Goal: Task Accomplishment & Management: Manage account settings

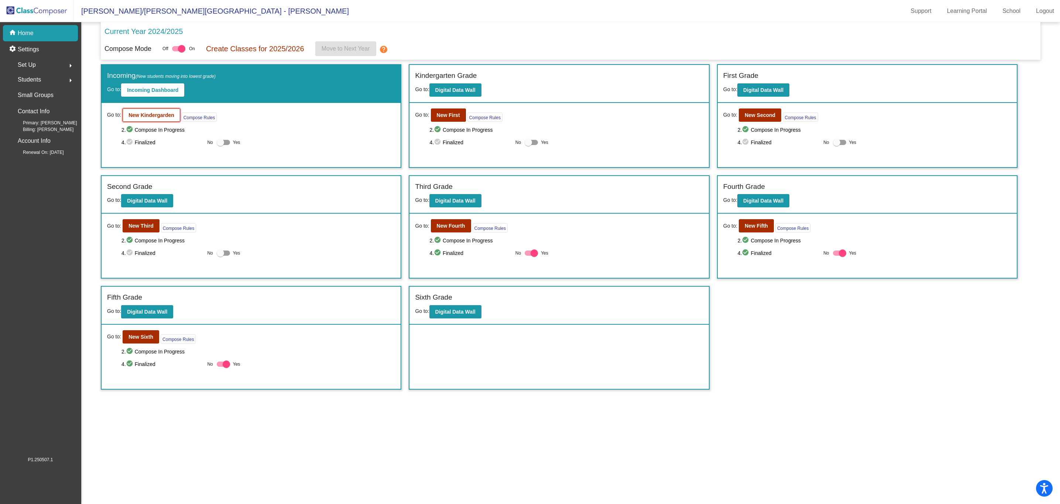
click at [160, 120] on button "New Kindergarden" at bounding box center [152, 115] width 58 height 13
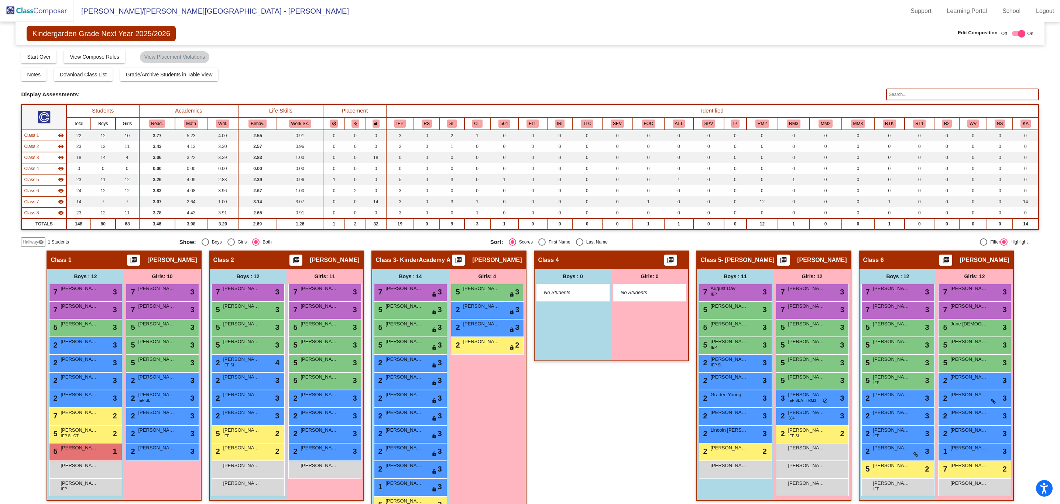
click at [60, 134] on mat-icon "visibility" at bounding box center [61, 136] width 6 height 6
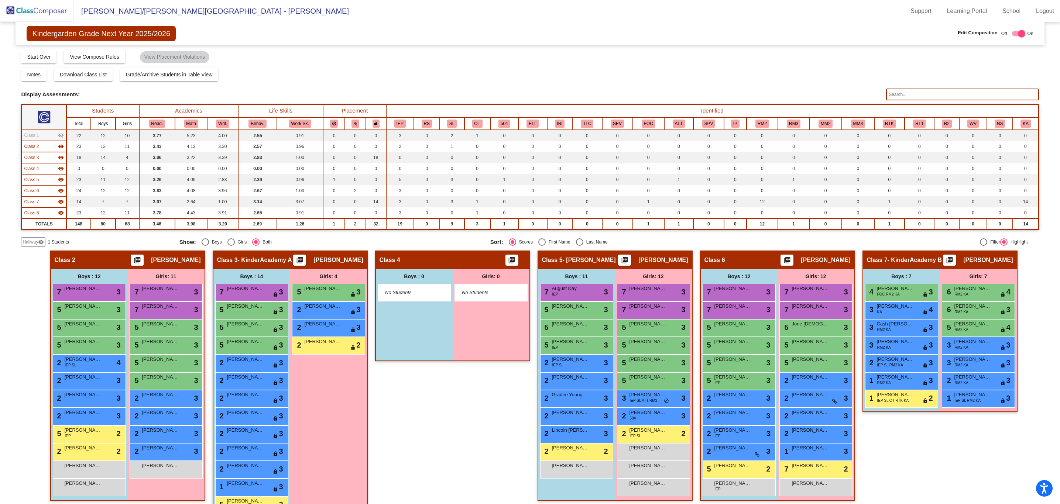
click at [61, 146] on mat-icon "visibility" at bounding box center [61, 147] width 6 height 6
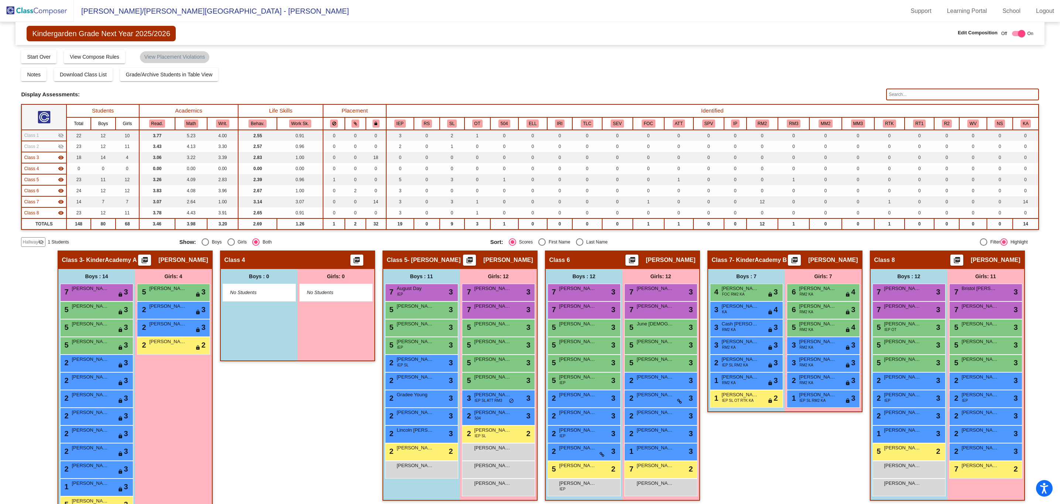
click at [59, 168] on mat-icon "visibility" at bounding box center [61, 169] width 6 height 6
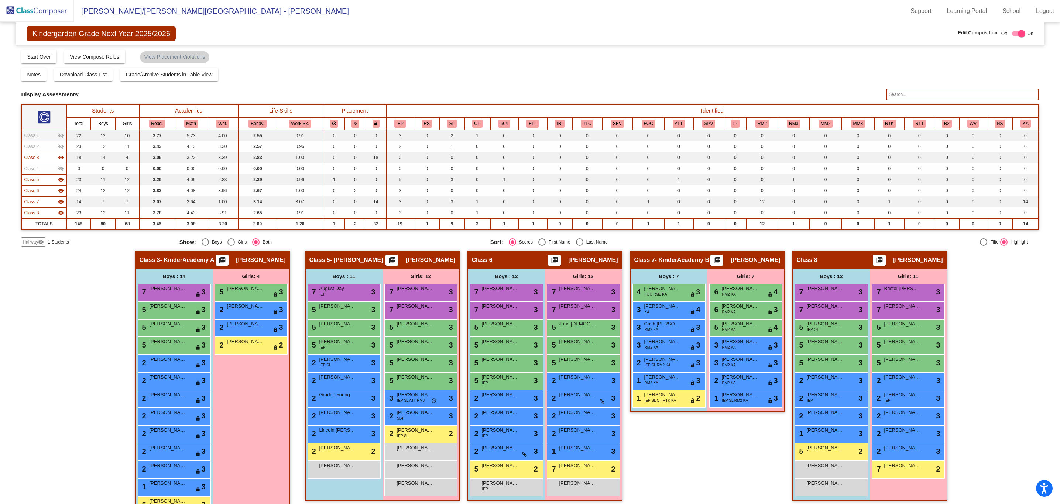
click at [60, 180] on mat-icon "visibility" at bounding box center [61, 180] width 6 height 6
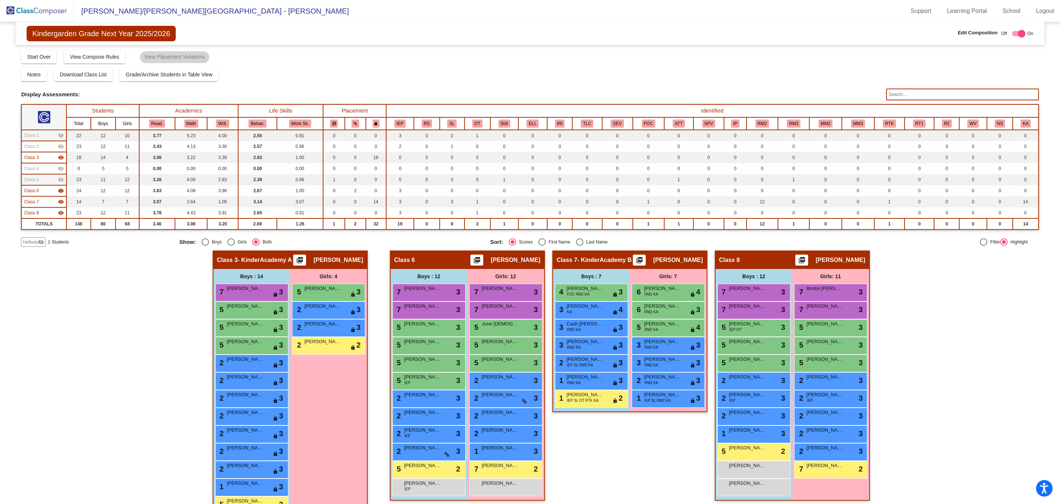
click at [60, 191] on mat-icon "visibility" at bounding box center [61, 191] width 6 height 6
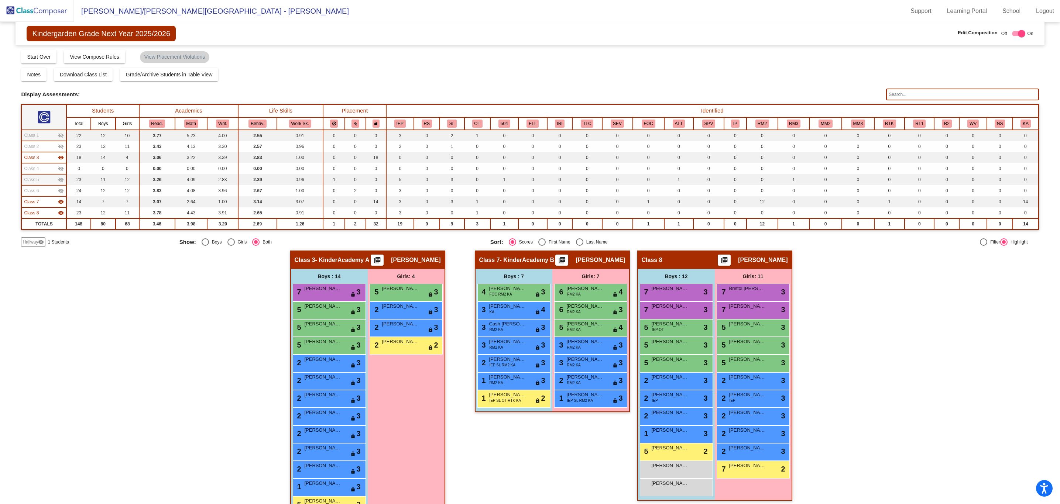
click at [60, 200] on mat-icon "visibility" at bounding box center [61, 202] width 6 height 6
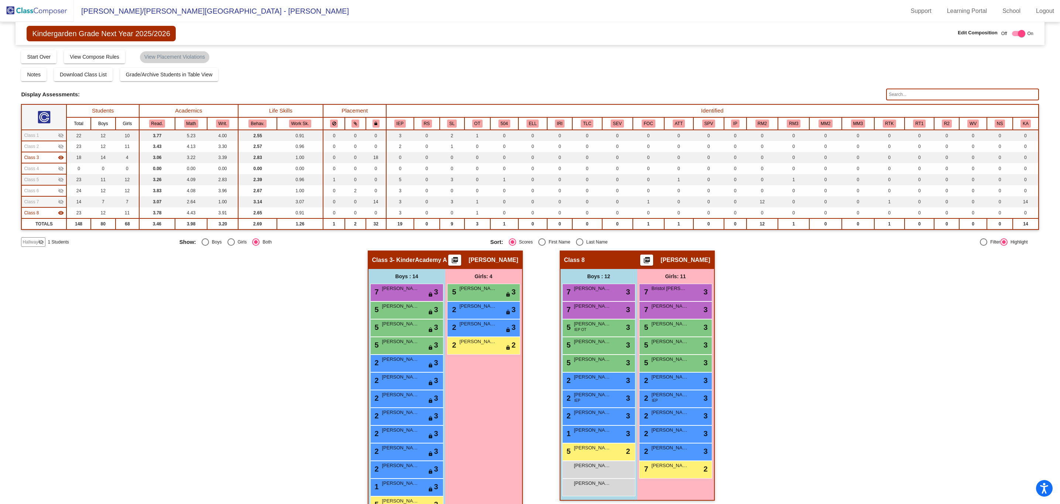
click at [59, 214] on mat-icon "visibility" at bounding box center [61, 213] width 6 height 6
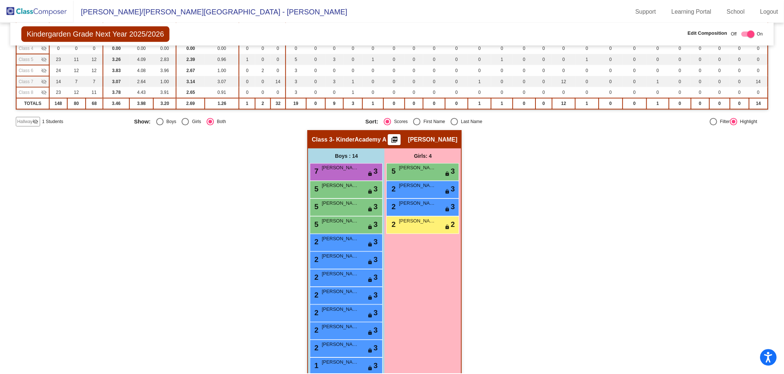
scroll to position [168, 0]
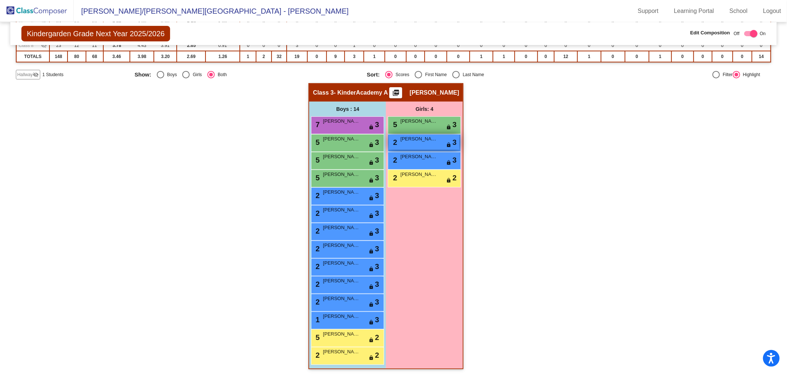
click at [403, 145] on div "2 [PERSON_NAME] lock do_not_disturb_alt 3" at bounding box center [424, 141] width 70 height 15
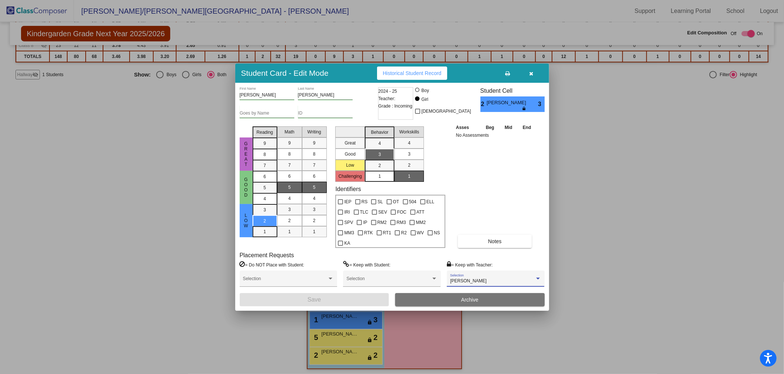
click at [537, 276] on div at bounding box center [537, 278] width 7 height 5
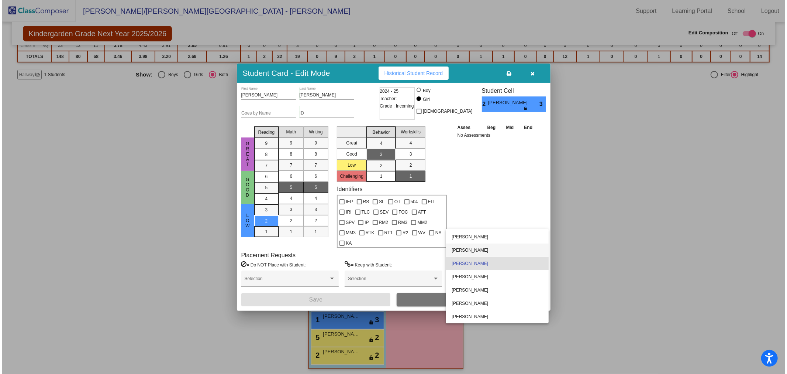
scroll to position [0, 0]
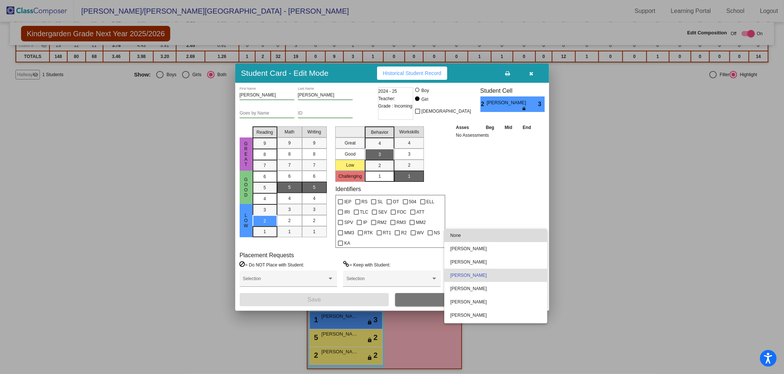
click at [495, 237] on span "None" at bounding box center [495, 234] width 91 height 13
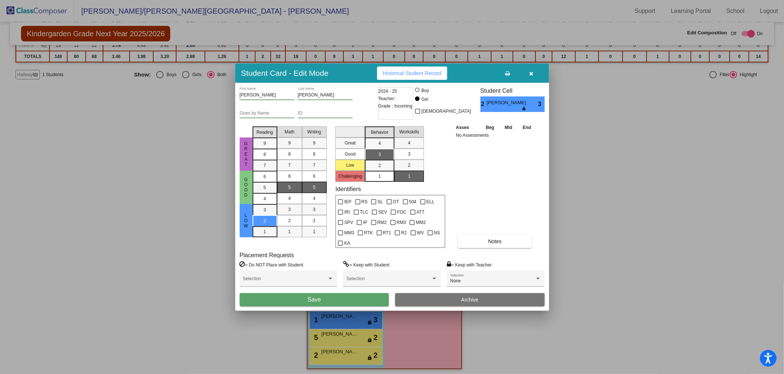
click at [512, 193] on div "Asses Beg Mid End No Assessments Notes" at bounding box center [495, 185] width 82 height 124
click at [363, 295] on button "Save" at bounding box center [314, 299] width 149 height 13
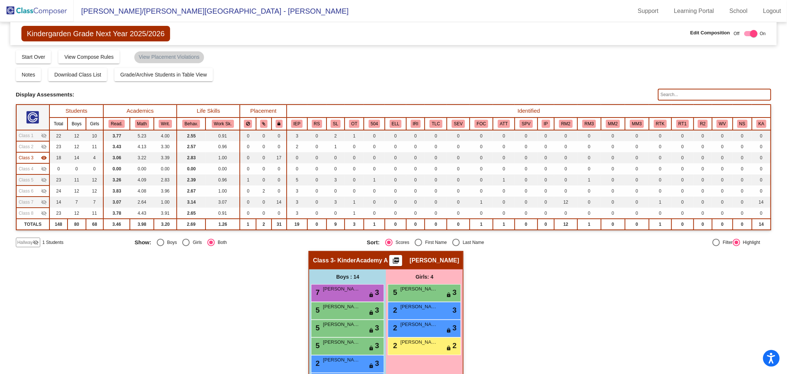
click at [33, 240] on mat-icon "visibility_off" at bounding box center [36, 242] width 6 height 6
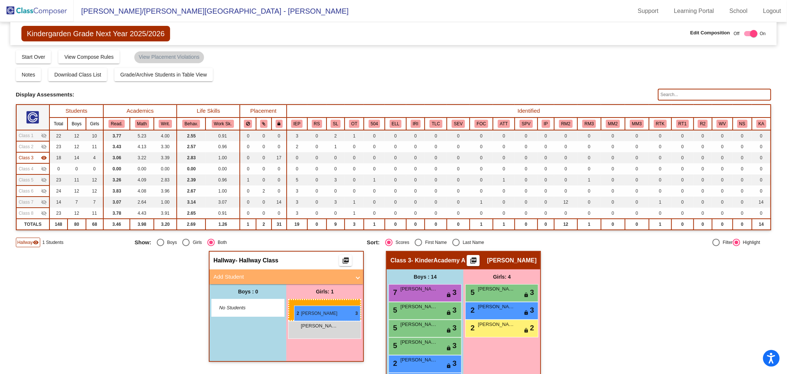
drag, startPoint x: 521, startPoint y: 307, endPoint x: 294, endPoint y: 305, distance: 227.4
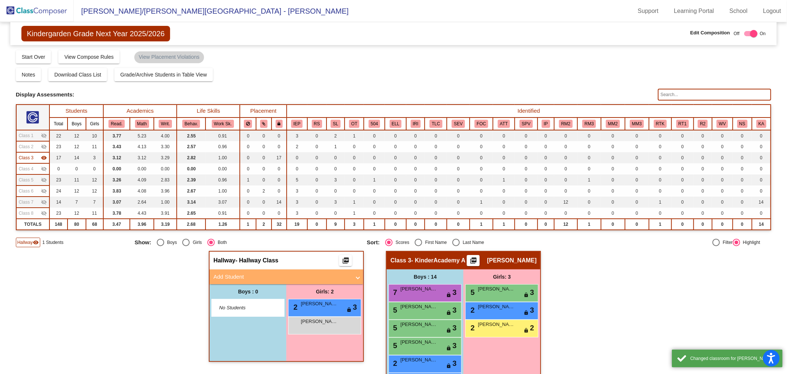
click at [29, 239] on span "Hallway" at bounding box center [25, 242] width 16 height 7
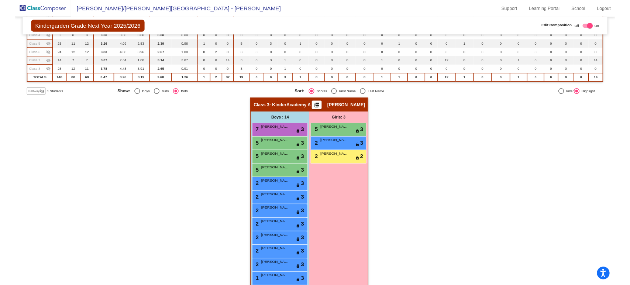
scroll to position [168, 0]
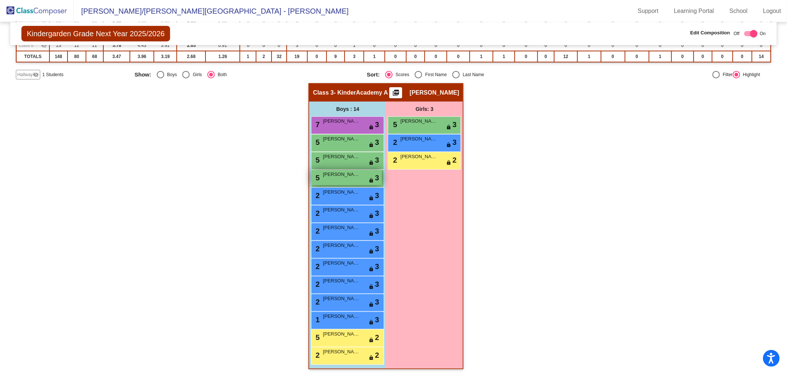
click at [346, 176] on div "5 [PERSON_NAME] lock do_not_disturb_alt 3" at bounding box center [347, 177] width 70 height 15
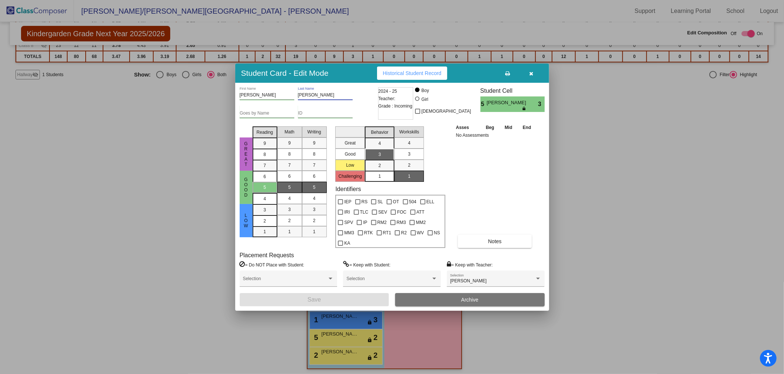
drag, startPoint x: 313, startPoint y: 99, endPoint x: 298, endPoint y: 103, distance: 15.7
click at [298, 100] on div "[PERSON_NAME] Last Name" at bounding box center [325, 93] width 55 height 13
type input "[PERSON_NAME]"
click at [240, 293] on button "Save" at bounding box center [314, 299] width 149 height 13
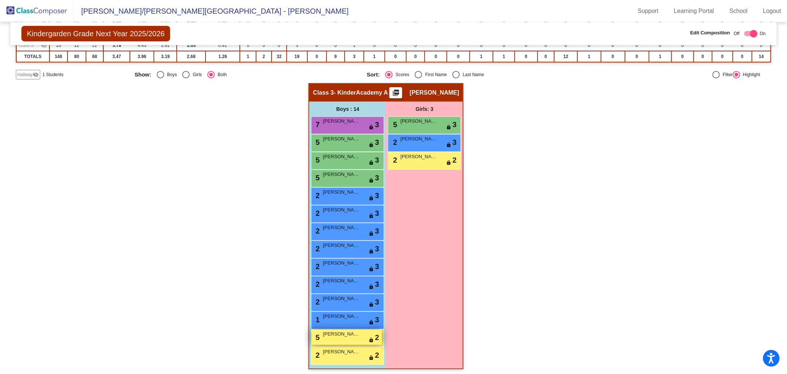
click at [314, 333] on span "5" at bounding box center [317, 337] width 6 height 8
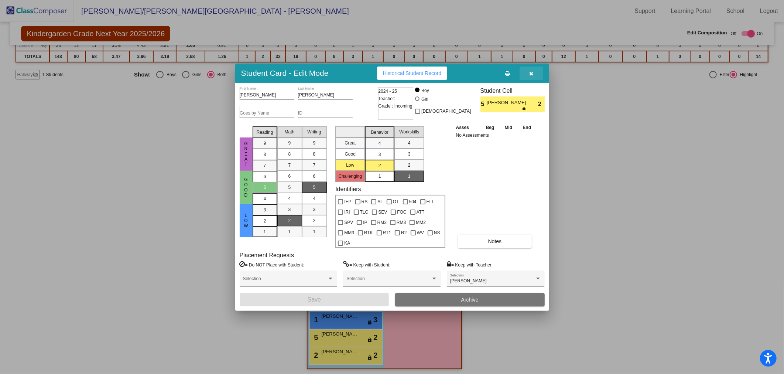
click at [531, 76] on icon "button" at bounding box center [531, 73] width 4 height 5
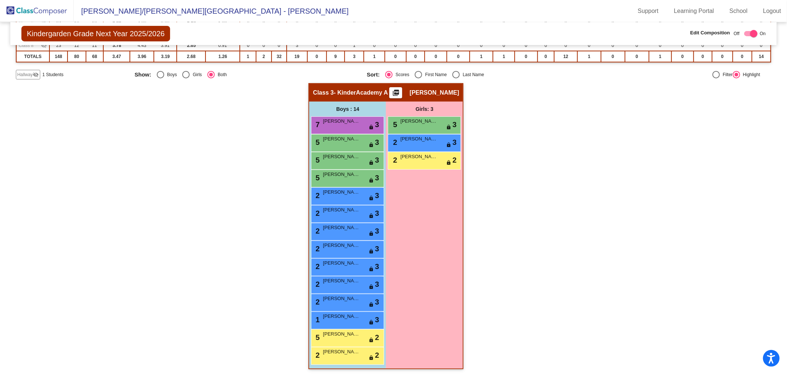
click at [562, 189] on div "Hallway - Hallway Class picture_as_pdf Add Student First Name Last Name Student…" at bounding box center [394, 229] width 756 height 293
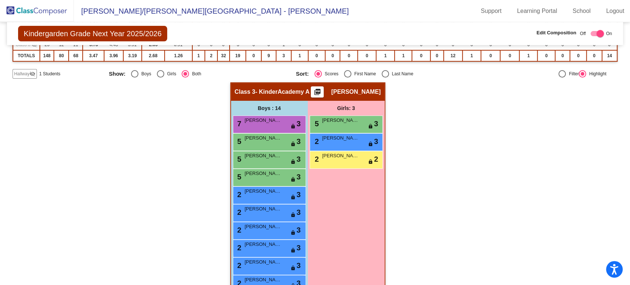
scroll to position [0, 0]
